Goal: Task Accomplishment & Management: Manage account settings

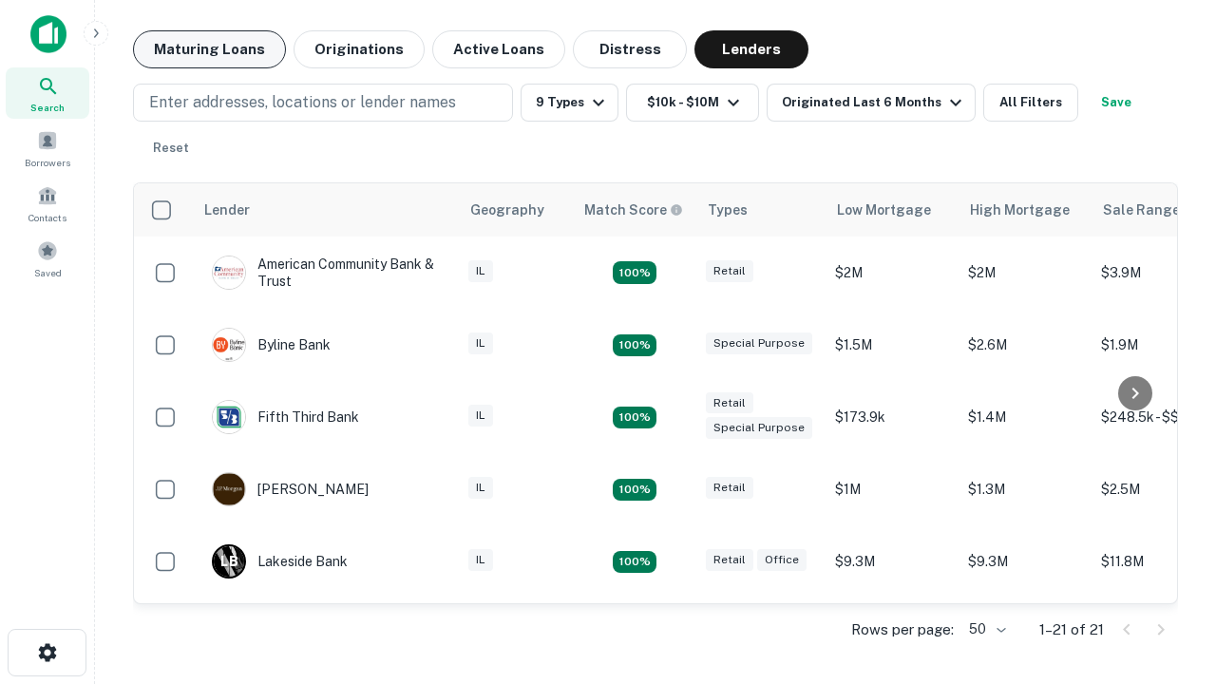
click at [209, 49] on button "Maturing Loans" at bounding box center [209, 49] width 153 height 38
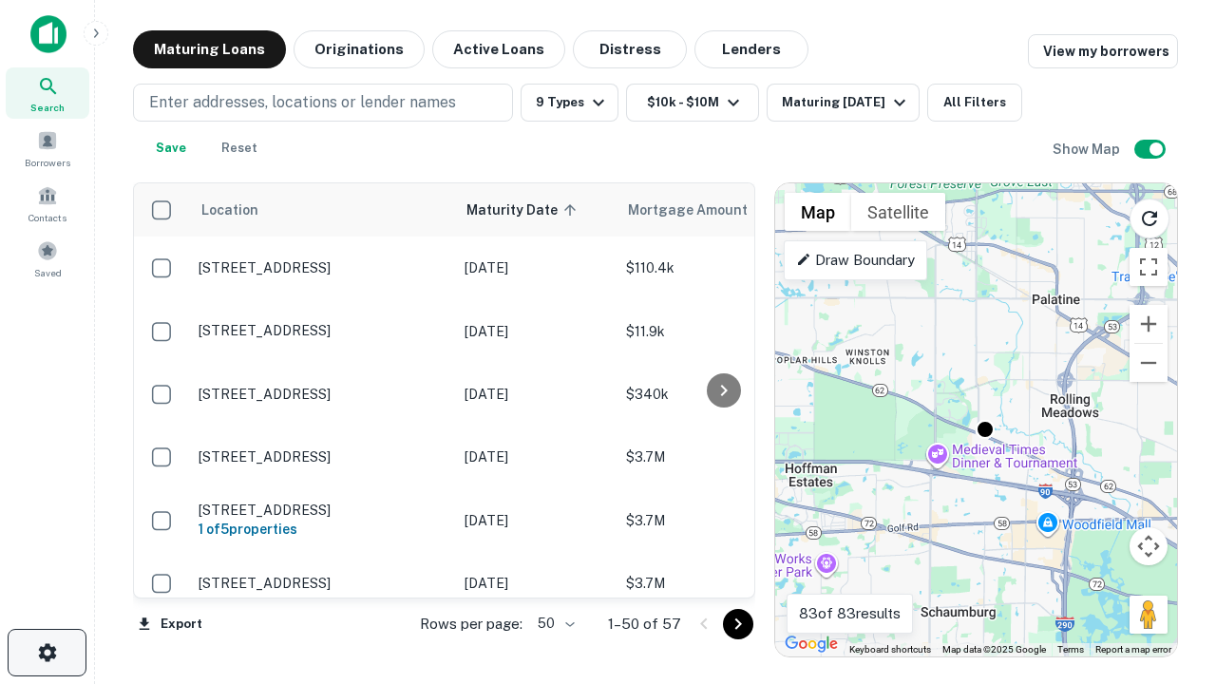
click at [47, 653] on icon "button" at bounding box center [47, 652] width 23 height 23
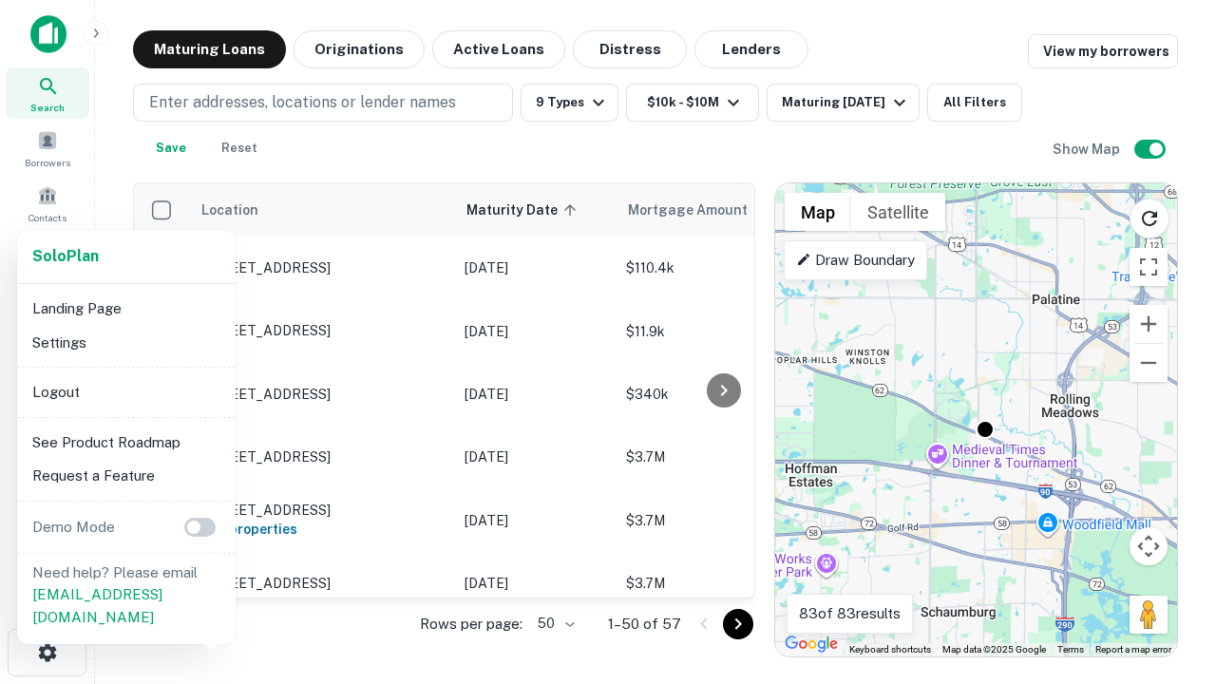
click at [125, 391] on li "Logout" at bounding box center [126, 392] width 203 height 34
